Goal: Check status: Check status

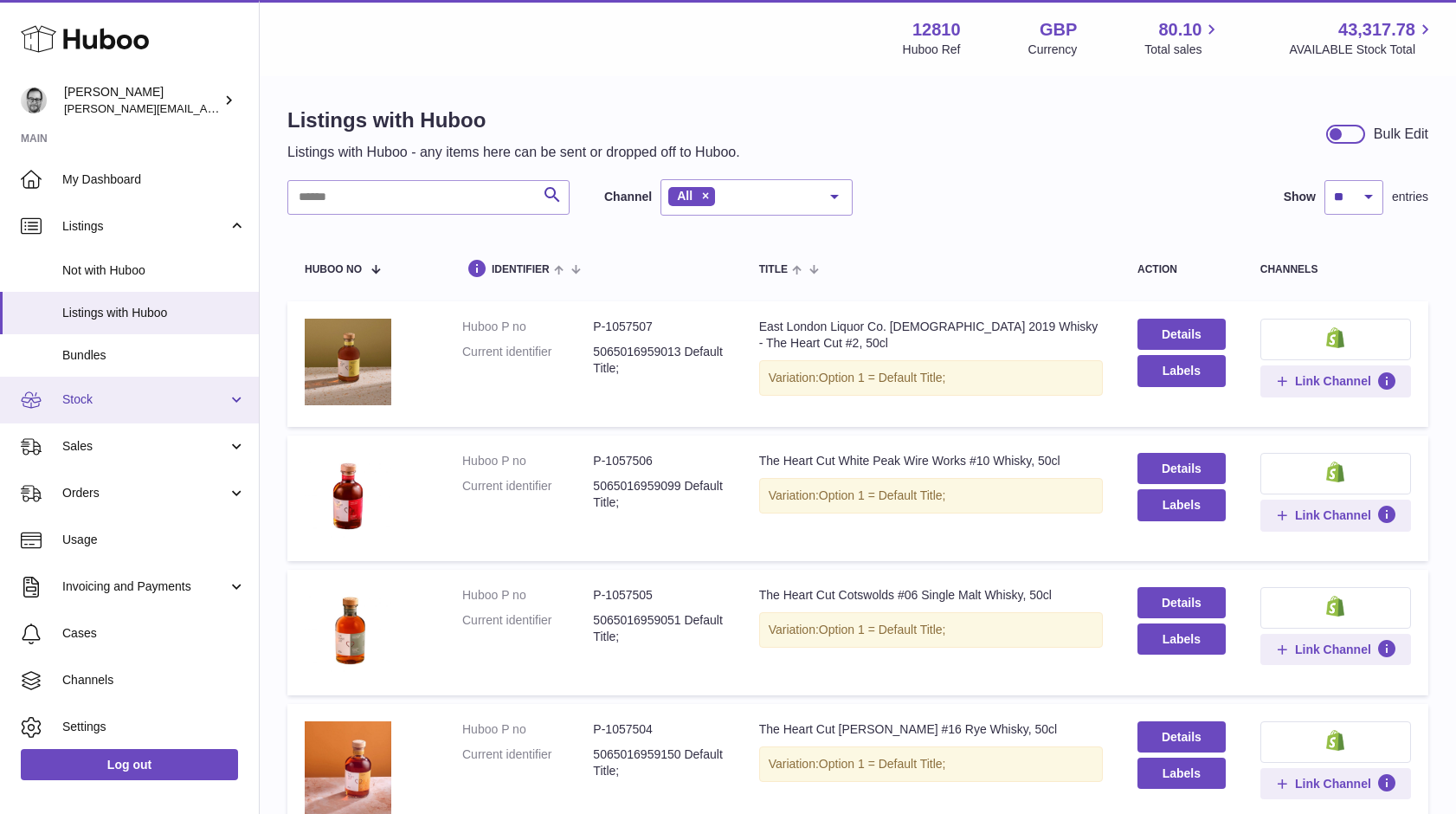
click at [86, 392] on span "Stock" at bounding box center [145, 399] width 166 height 17
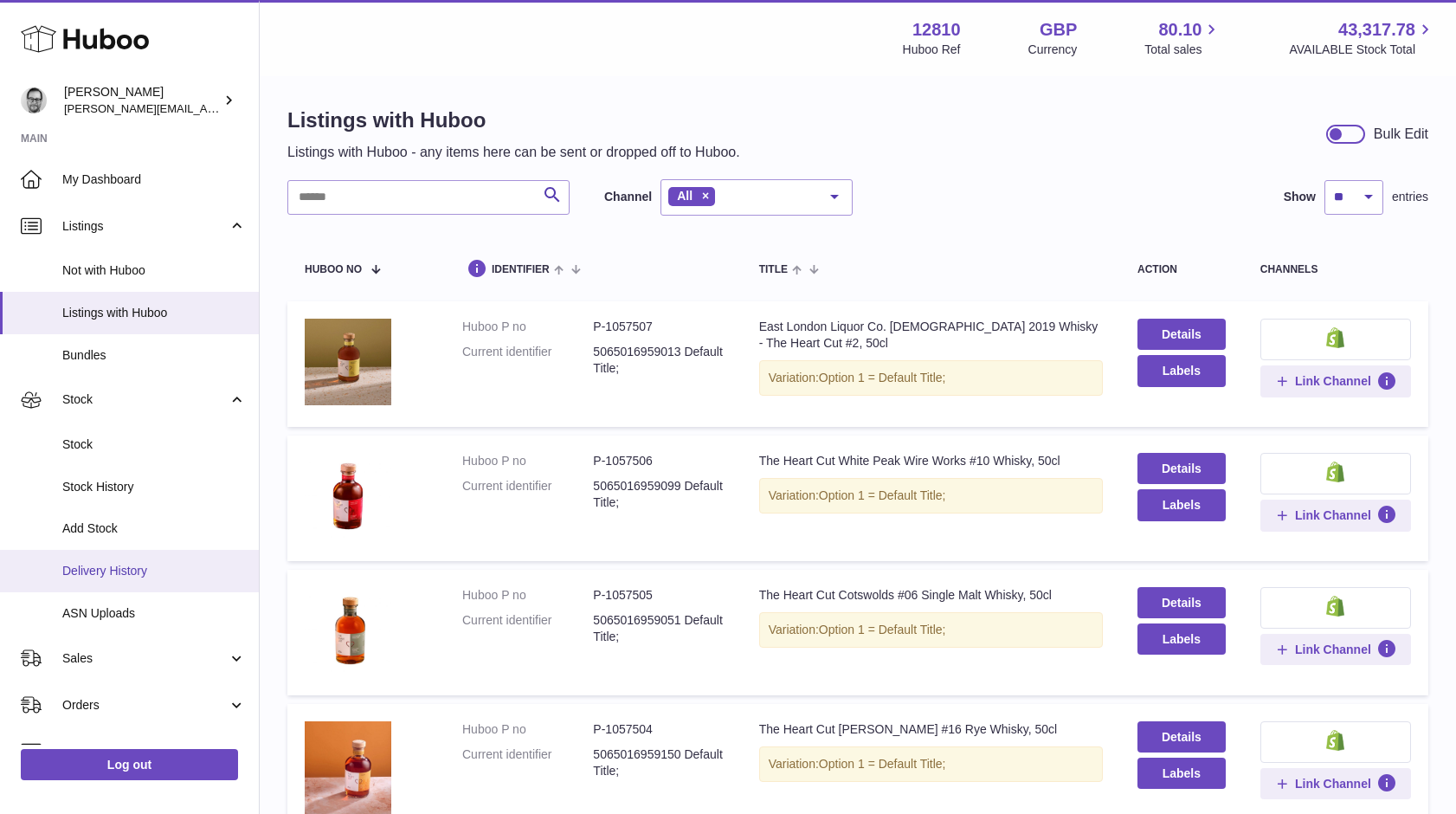
click at [105, 583] on link "Delivery History" at bounding box center [129, 571] width 259 height 43
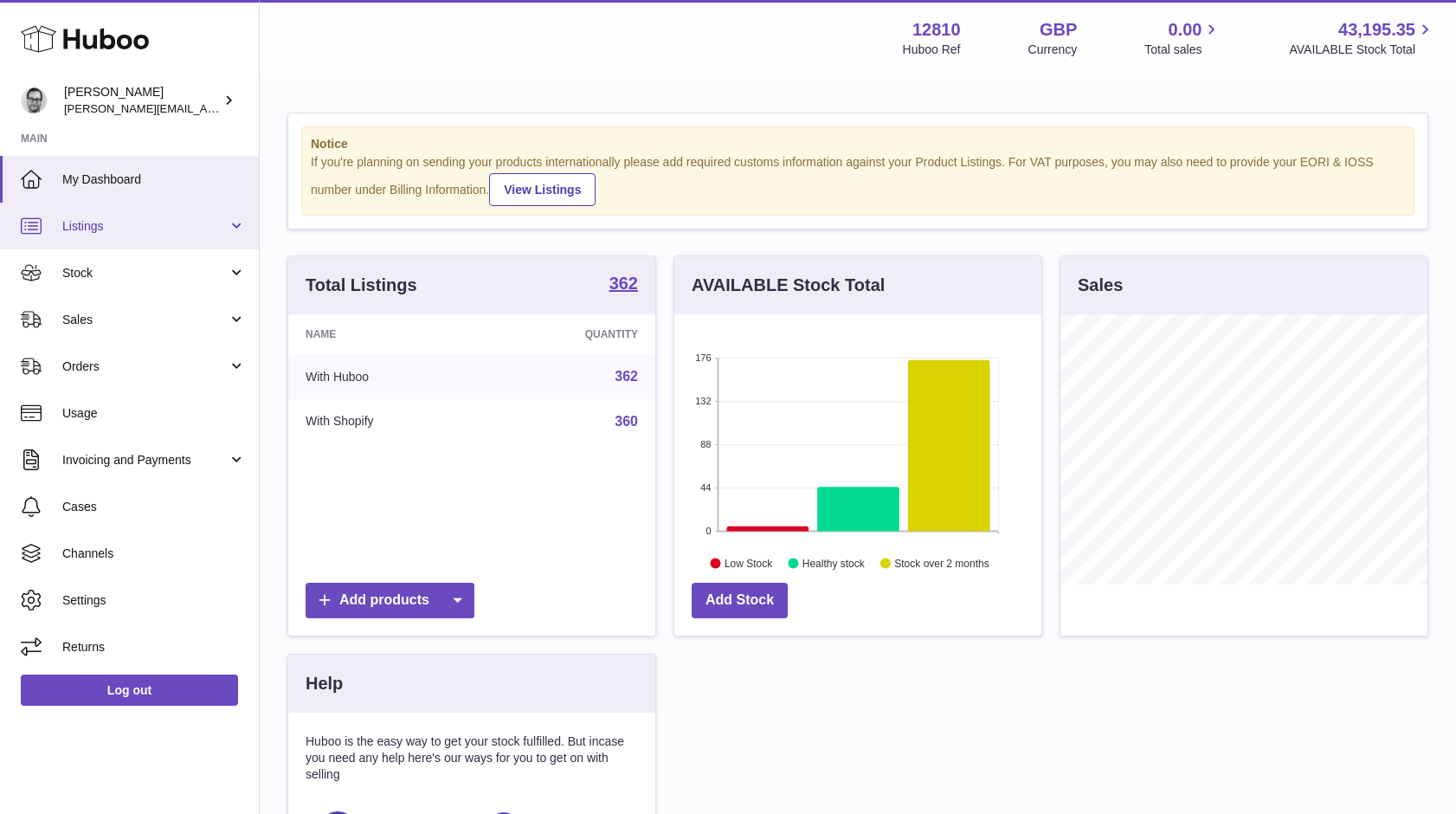
scroll to position [270, 367]
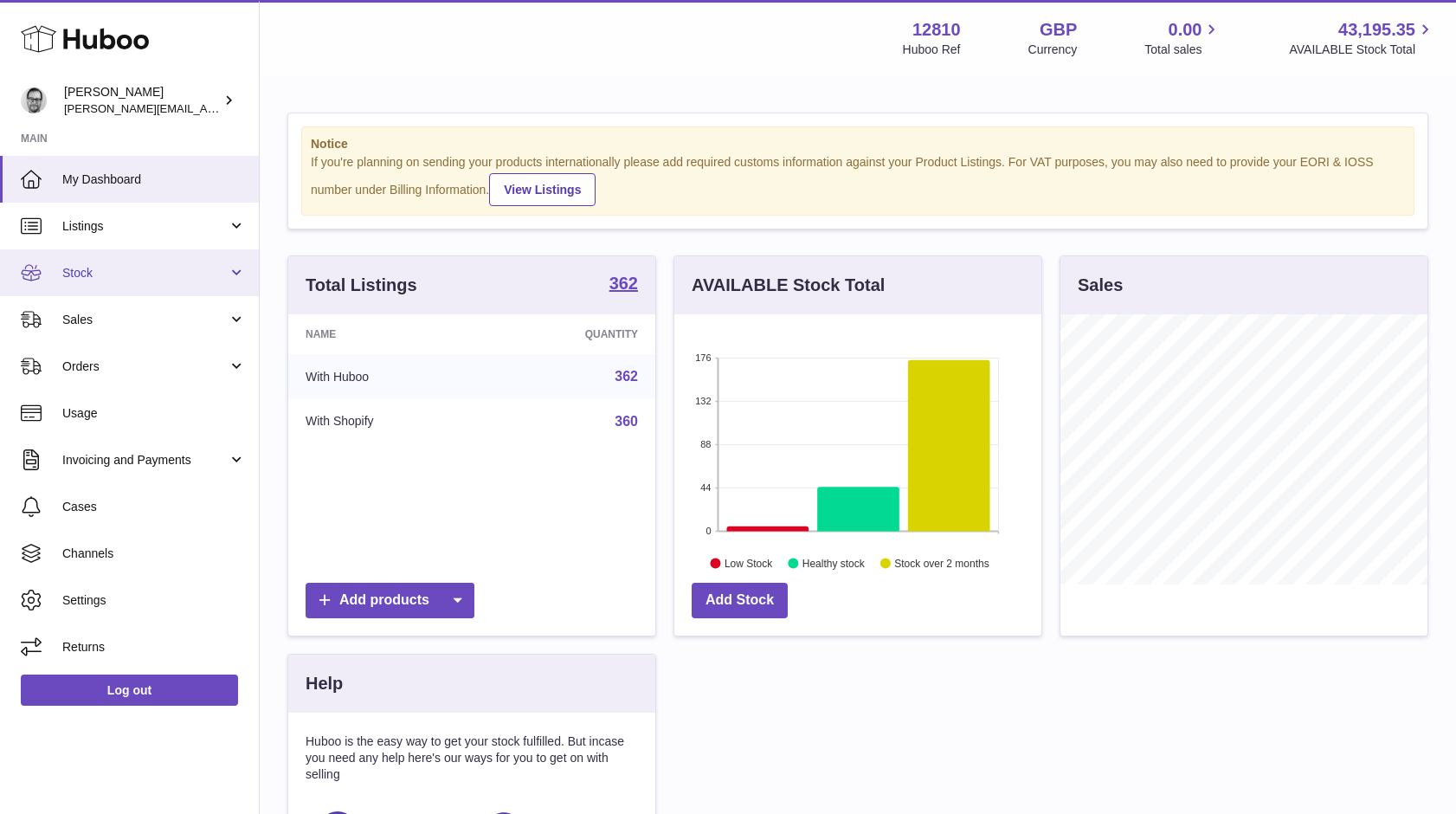
click at [101, 260] on link "Stock" at bounding box center [129, 272] width 259 height 47
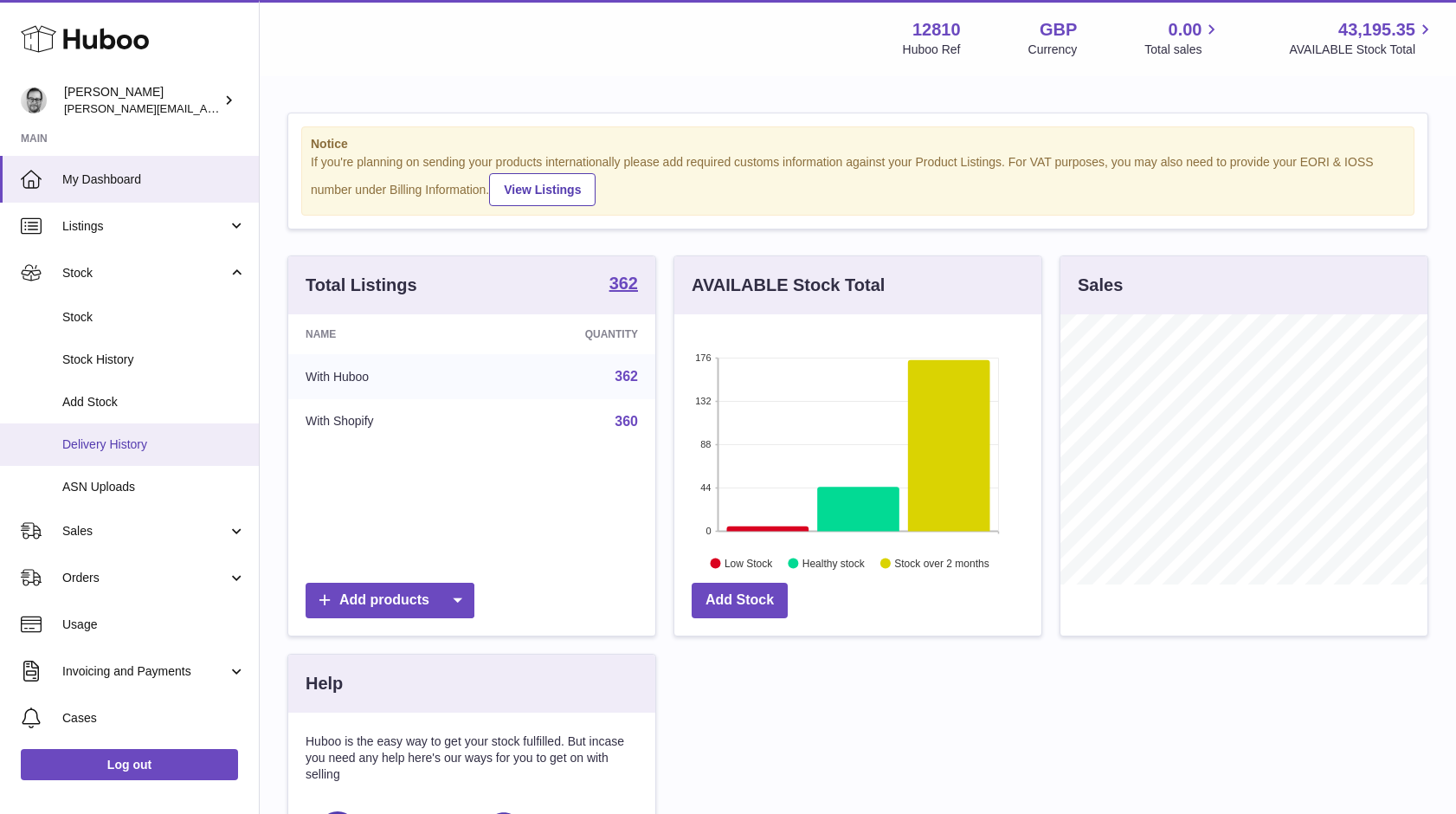
click at [107, 441] on span "Delivery History" at bounding box center [154, 444] width 184 height 17
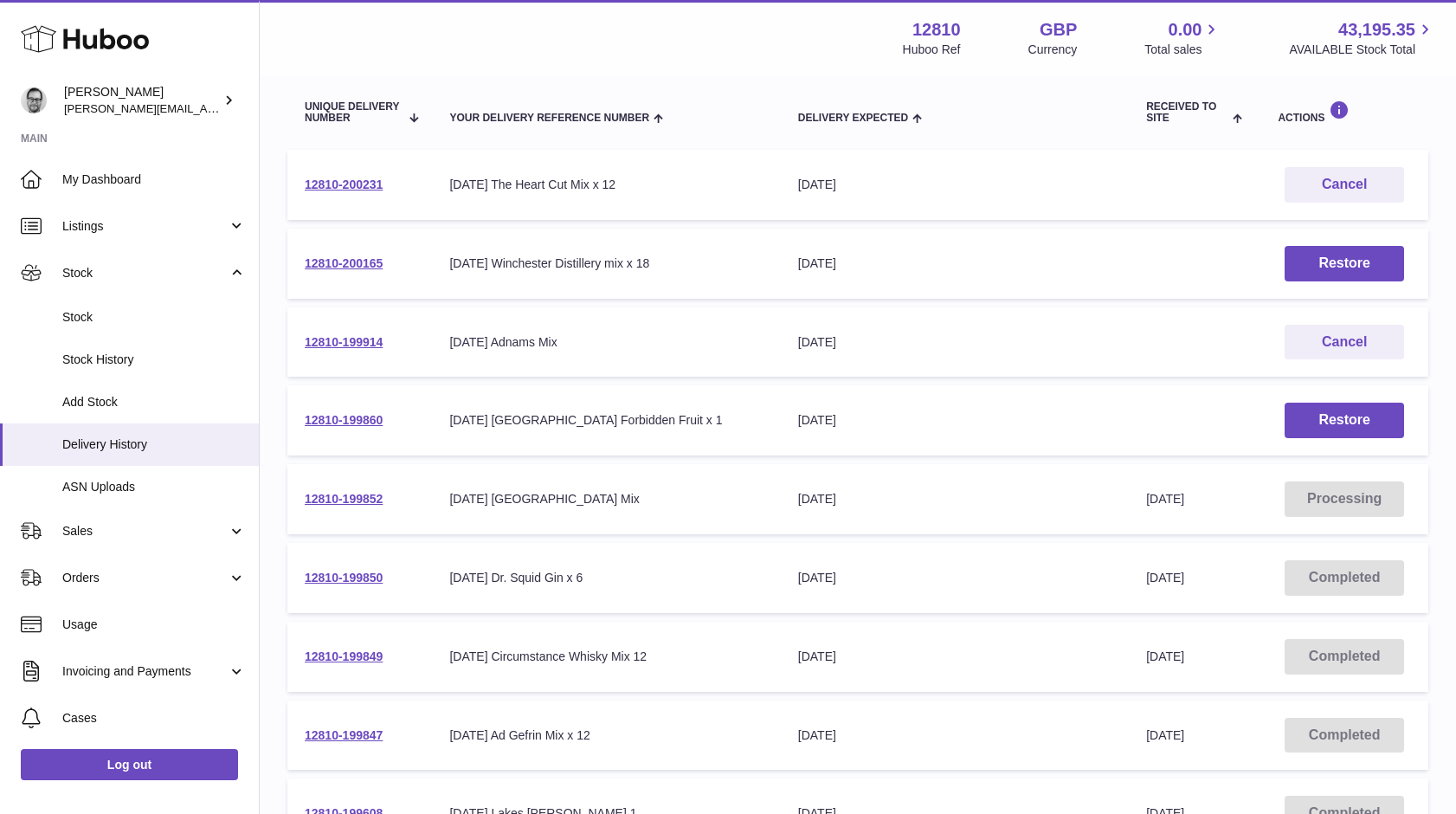
scroll to position [193, 0]
